Goal: Task Accomplishment & Management: Manage account settings

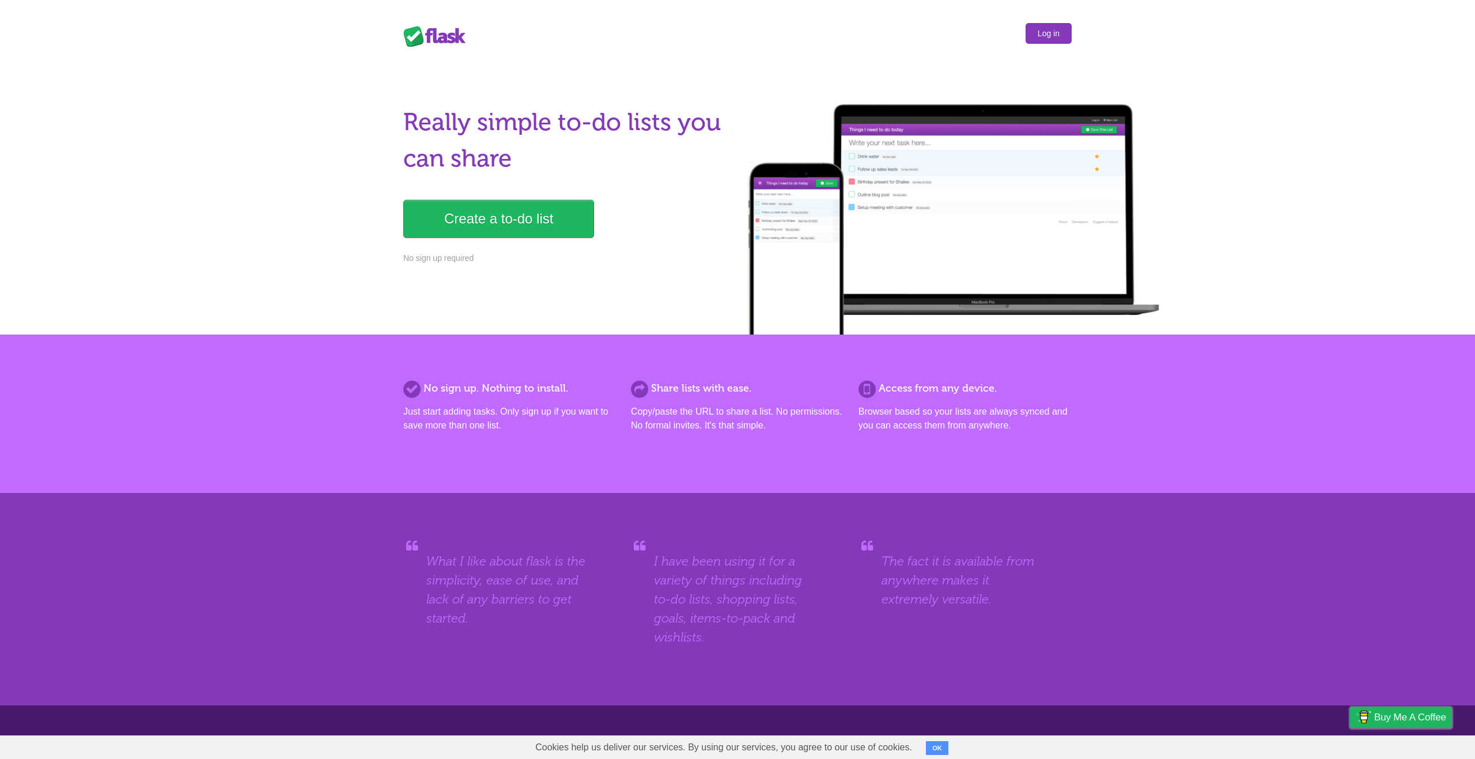
click at [1040, 29] on link "Log in" at bounding box center [1049, 33] width 46 height 21
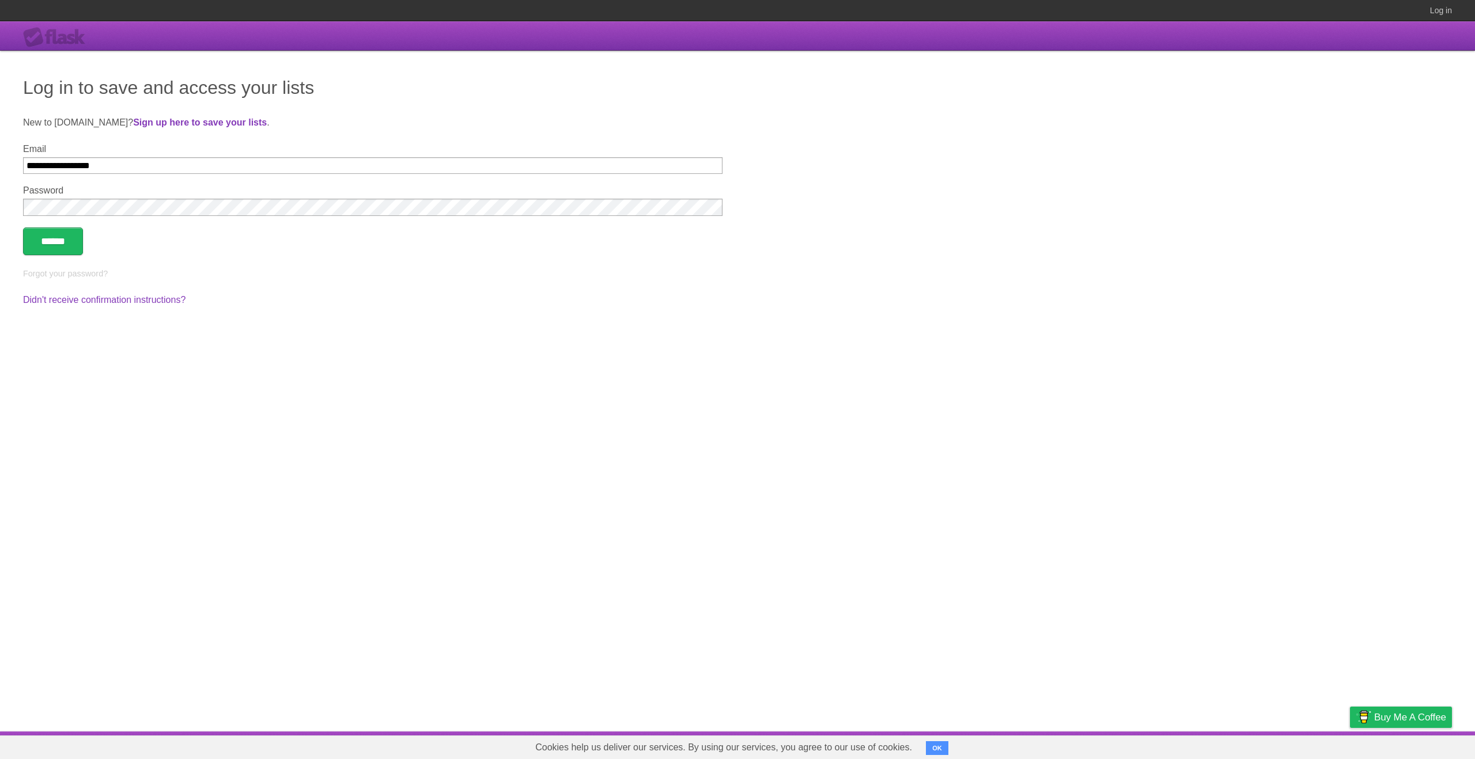
type input "**********"
click at [23, 228] on input "******" at bounding box center [53, 242] width 60 height 28
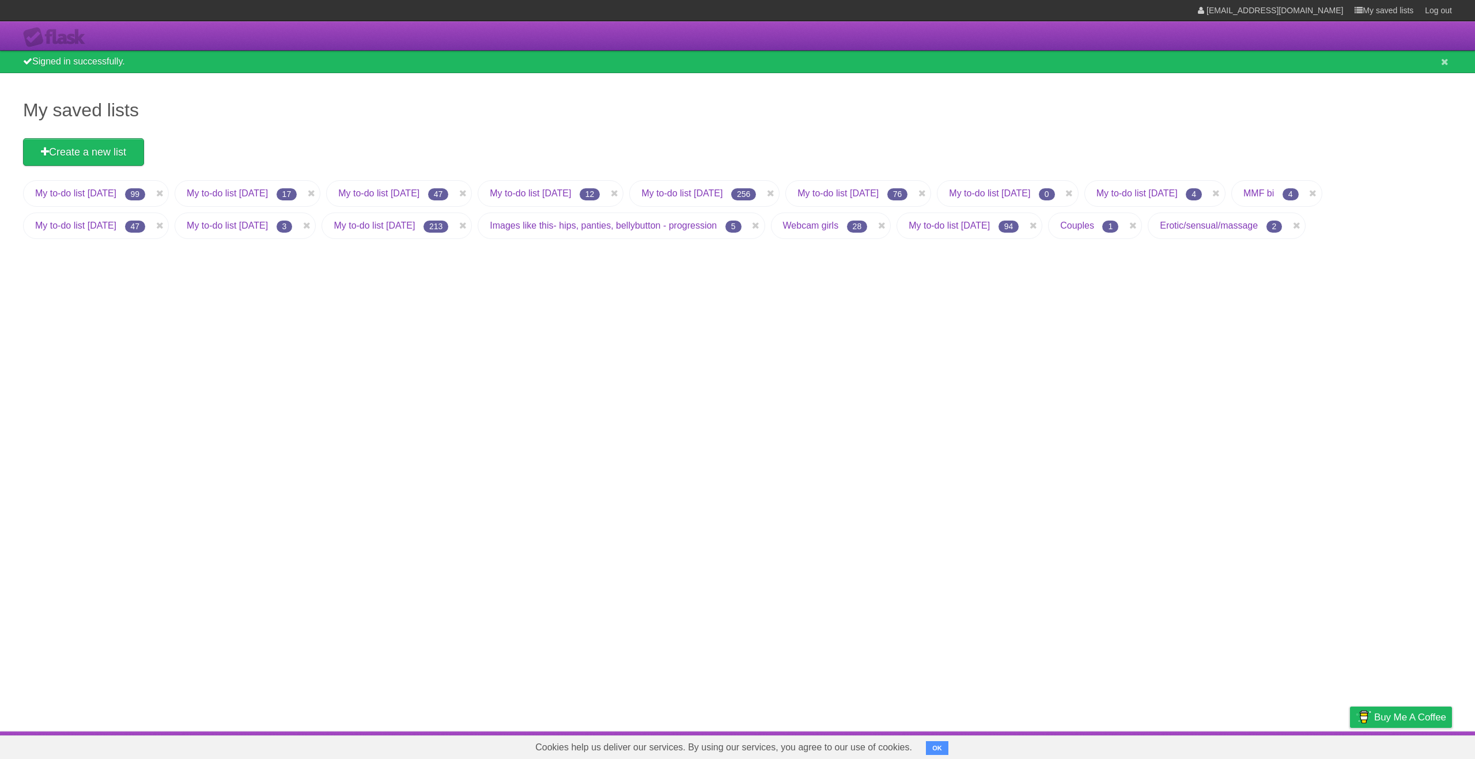
click at [990, 226] on link "My to-do list 12/20/2024" at bounding box center [949, 226] width 81 height 10
